Goal: Information Seeking & Learning: Learn about a topic

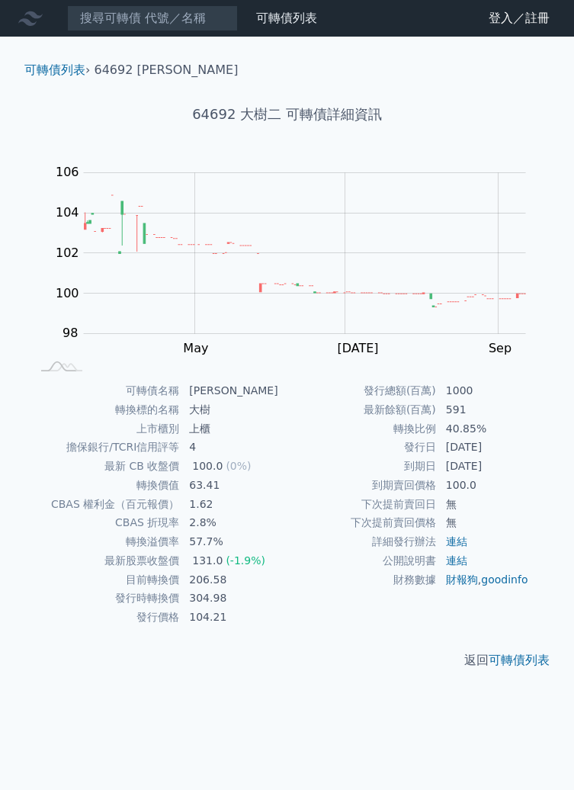
scroll to position [4, 0]
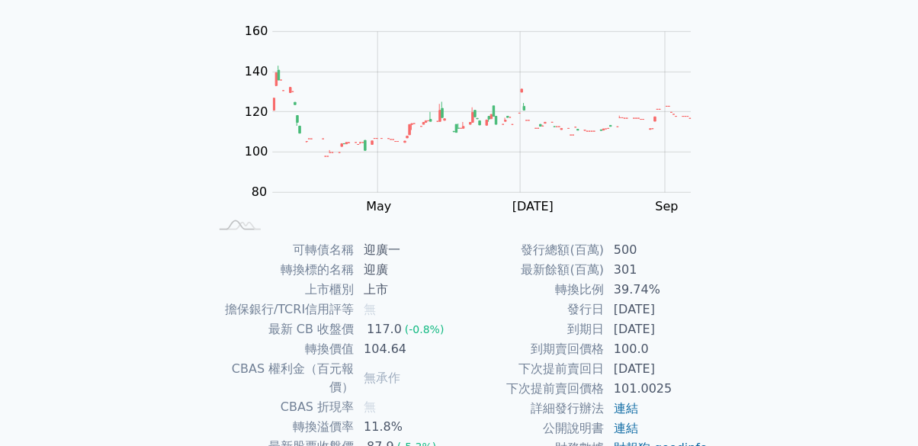
scroll to position [159, 0]
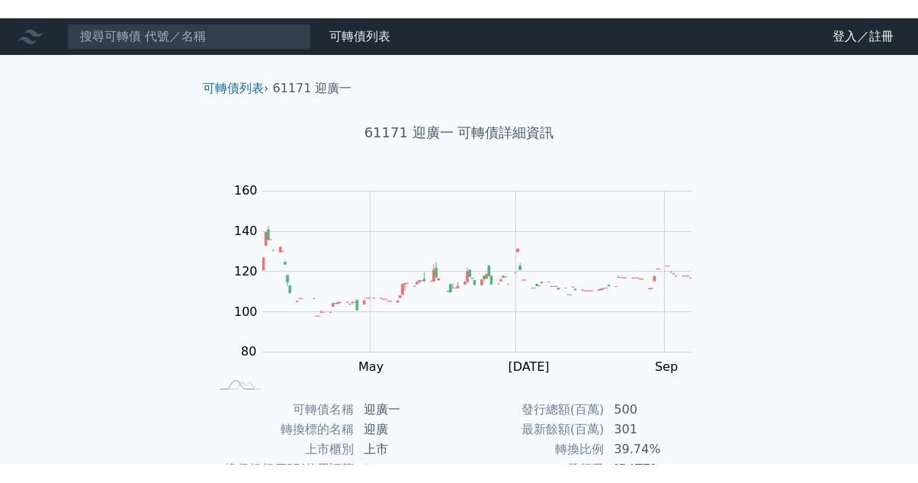
scroll to position [187, 0]
